Goal: Task Accomplishment & Management: Manage account settings

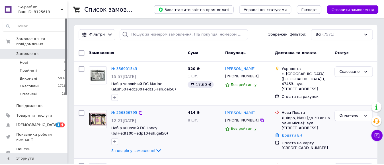
scroll to position [57, 0]
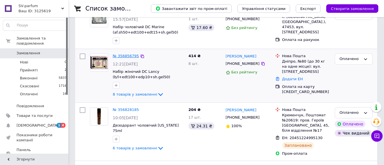
click at [123, 57] on link "№ 356856795" at bounding box center [126, 56] width 26 height 4
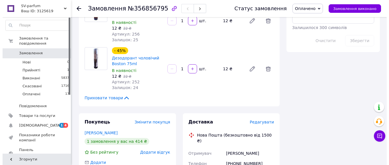
scroll to position [370, 0]
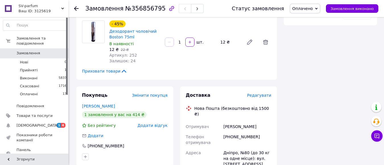
click at [268, 96] on span "Редагувати" at bounding box center [259, 95] width 24 height 5
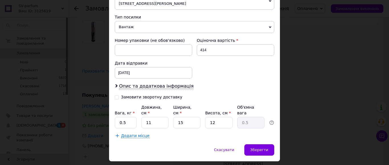
scroll to position [223, 0]
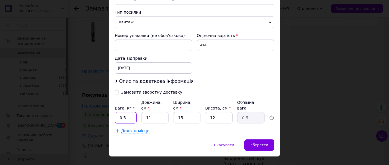
click at [127, 112] on input "0.5" at bounding box center [126, 117] width 22 height 11
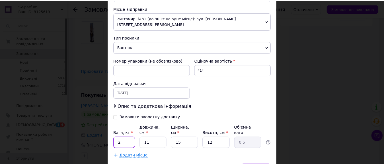
scroll to position [195, 0]
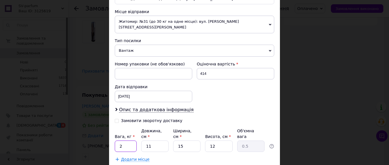
type input "2"
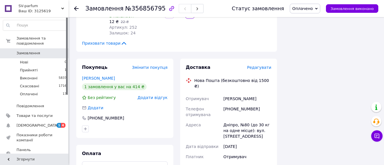
scroll to position [427, 0]
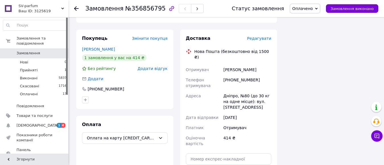
click at [76, 10] on icon at bounding box center [76, 8] width 5 height 5
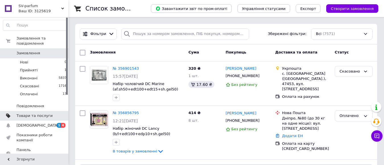
click at [36, 113] on span "Товари та послуги" at bounding box center [35, 115] width 36 height 5
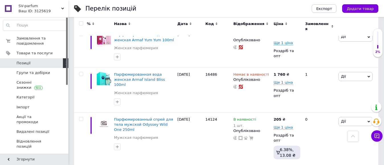
scroll to position [769, 0]
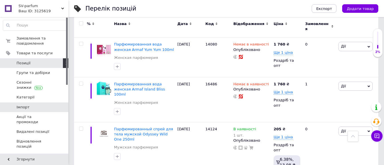
click at [31, 107] on span "Імпорт" at bounding box center [35, 107] width 36 height 5
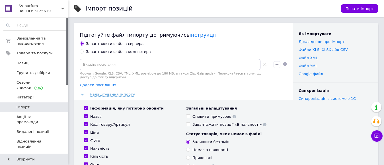
click at [83, 52] on input "Завантажити файл з комп'ютера" at bounding box center [82, 52] width 4 height 4
radio input "true"
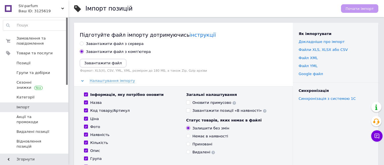
scroll to position [28, 0]
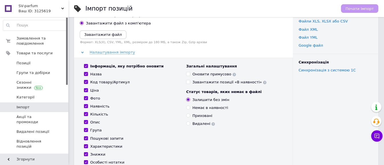
click at [91, 99] on div "Фото" at bounding box center [95, 98] width 10 height 5
click at [88, 99] on input "Фото" at bounding box center [86, 98] width 4 height 4
checkbox input "false"
click at [96, 124] on div "Опис" at bounding box center [95, 122] width 10 height 5
click at [88, 124] on input "Опис" at bounding box center [86, 122] width 4 height 4
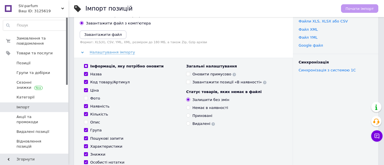
checkbox input "false"
click at [96, 130] on div "Група" at bounding box center [95, 130] width 11 height 5
click at [88, 130] on input "Група" at bounding box center [86, 130] width 4 height 4
checkbox input "false"
click at [94, 139] on div "Пошукові запити" at bounding box center [106, 138] width 33 height 5
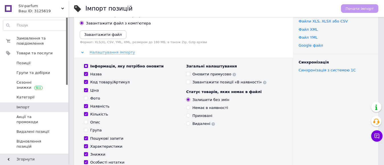
click at [88, 139] on input "Пошукові запити" at bounding box center [86, 139] width 4 height 4
checkbox input "false"
click at [95, 145] on div "Характеристики" at bounding box center [106, 146] width 32 height 5
click at [88, 145] on input "Характеристики" at bounding box center [86, 146] width 4 height 4
checkbox input "false"
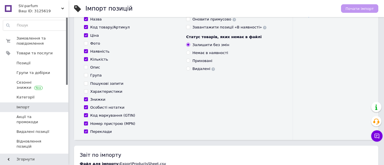
scroll to position [85, 0]
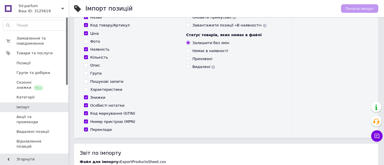
click at [101, 107] on div "Особисті нотатки" at bounding box center [107, 105] width 34 height 5
click at [88, 107] on input "Особисті нотатки" at bounding box center [86, 105] width 4 height 4
checkbox input "false"
click at [98, 115] on div "Код маркування (GTIN)" at bounding box center [112, 113] width 45 height 5
click at [88, 115] on input "Код маркування (GTIN)" at bounding box center [86, 113] width 4 height 4
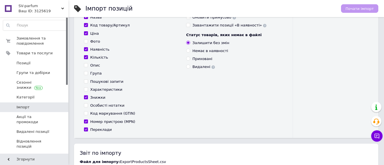
checkbox input "false"
click at [97, 122] on div "Номер пристрою (MPN)" at bounding box center [112, 121] width 45 height 5
click at [88, 122] on input "Номер пристрою (MPN)" at bounding box center [86, 122] width 4 height 4
checkbox input "false"
click at [98, 131] on div "Переклади" at bounding box center [101, 129] width 22 height 5
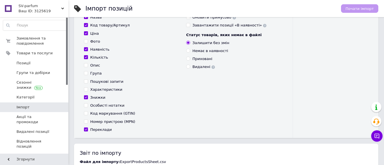
click at [88, 131] on input "Переклади" at bounding box center [86, 130] width 4 height 4
checkbox input "false"
click at [187, 60] on input "Приховані" at bounding box center [188, 59] width 4 height 4
radio input "true"
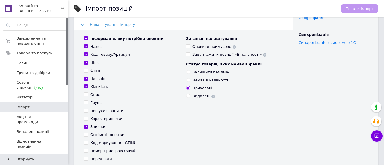
scroll to position [0, 0]
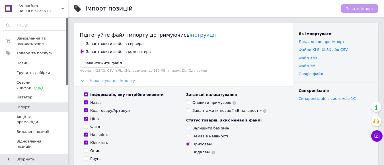
click at [94, 65] on icon "Завантажити файл" at bounding box center [103, 63] width 38 height 4
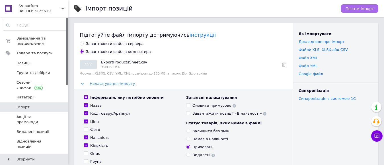
click at [352, 8] on span "Почати імпорт" at bounding box center [360, 9] width 28 height 4
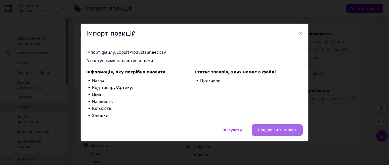
click at [262, 128] on span "Продовжити імпорт" at bounding box center [277, 130] width 39 height 4
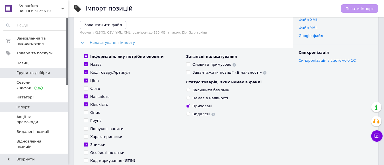
scroll to position [28, 0]
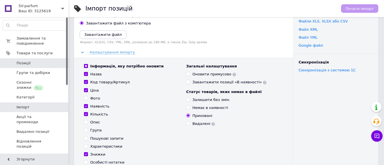
click at [29, 66] on link "Позиції" at bounding box center [35, 63] width 70 height 10
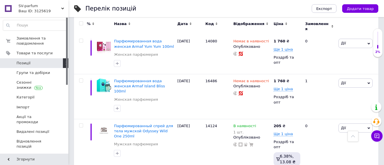
scroll to position [769, 0]
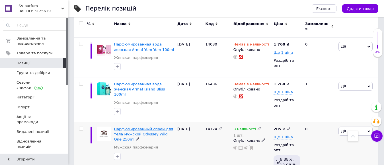
click at [147, 127] on span "Парфюмированный спрей для тела мужской Odyssey Wild One 250ml" at bounding box center [143, 134] width 59 height 15
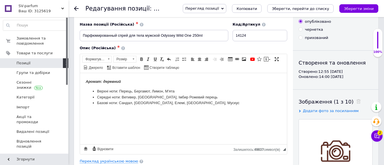
scroll to position [85, 0]
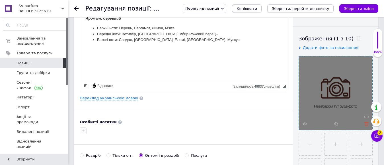
click at [367, 124] on use at bounding box center [367, 124] width 4 height 4
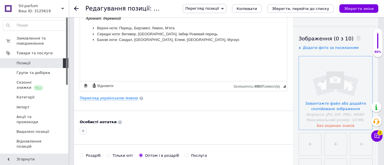
click at [337, 107] on input "file" at bounding box center [336, 93] width 74 height 74
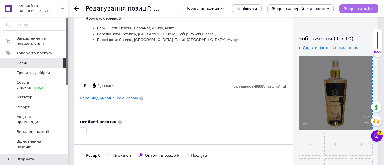
click at [353, 7] on icon "Зберегти зміни" at bounding box center [359, 9] width 30 height 4
click at [76, 7] on icon at bounding box center [76, 8] width 5 height 5
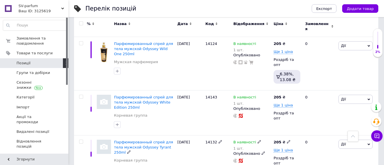
scroll to position [883, 0]
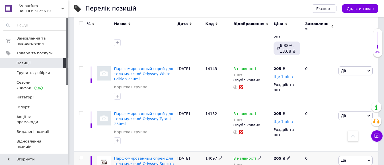
click at [139, 156] on span "Парфюмированный спрей для тела мужской Odyssey Spectra Rainbow 250ml" at bounding box center [144, 163] width 60 height 15
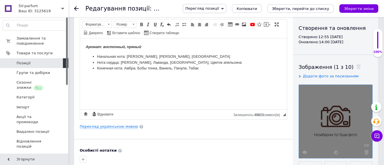
scroll to position [85, 0]
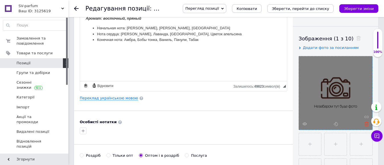
click at [366, 125] on icon at bounding box center [367, 124] width 4 height 4
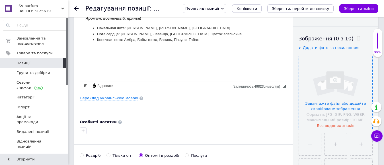
drag, startPoint x: 329, startPoint y: 106, endPoint x: 49, endPoint y: 54, distance: 285.1
click at [329, 106] on input "file" at bounding box center [336, 93] width 74 height 74
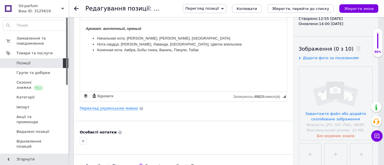
scroll to position [114, 0]
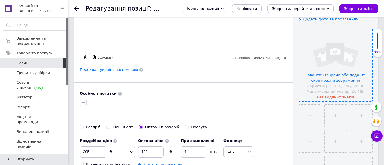
click at [342, 78] on input "file" at bounding box center [336, 65] width 74 height 74
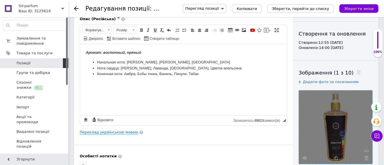
scroll to position [57, 0]
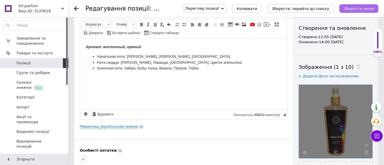
click at [362, 8] on icon "Зберегти зміни" at bounding box center [359, 9] width 30 height 4
click at [76, 8] on use at bounding box center [76, 8] width 5 height 5
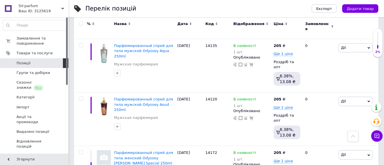
scroll to position [1026, 0]
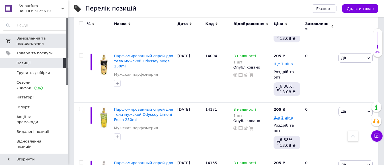
click at [44, 45] on span "Замовлення та повідомлення" at bounding box center [35, 41] width 36 height 10
